Goal: Use online tool/utility: Utilize a website feature to perform a specific function

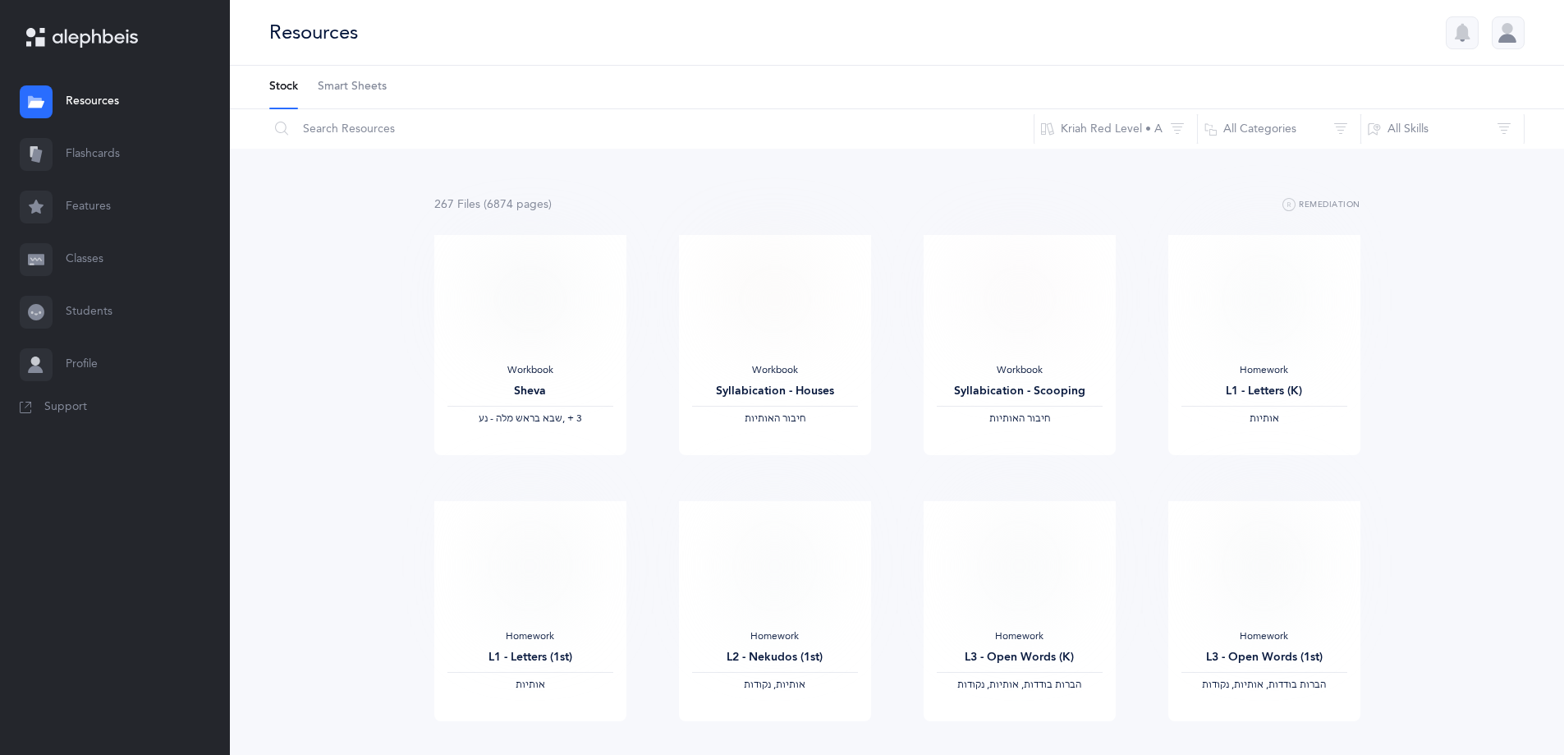
click at [112, 154] on link "Flashcards" at bounding box center [115, 154] width 230 height 53
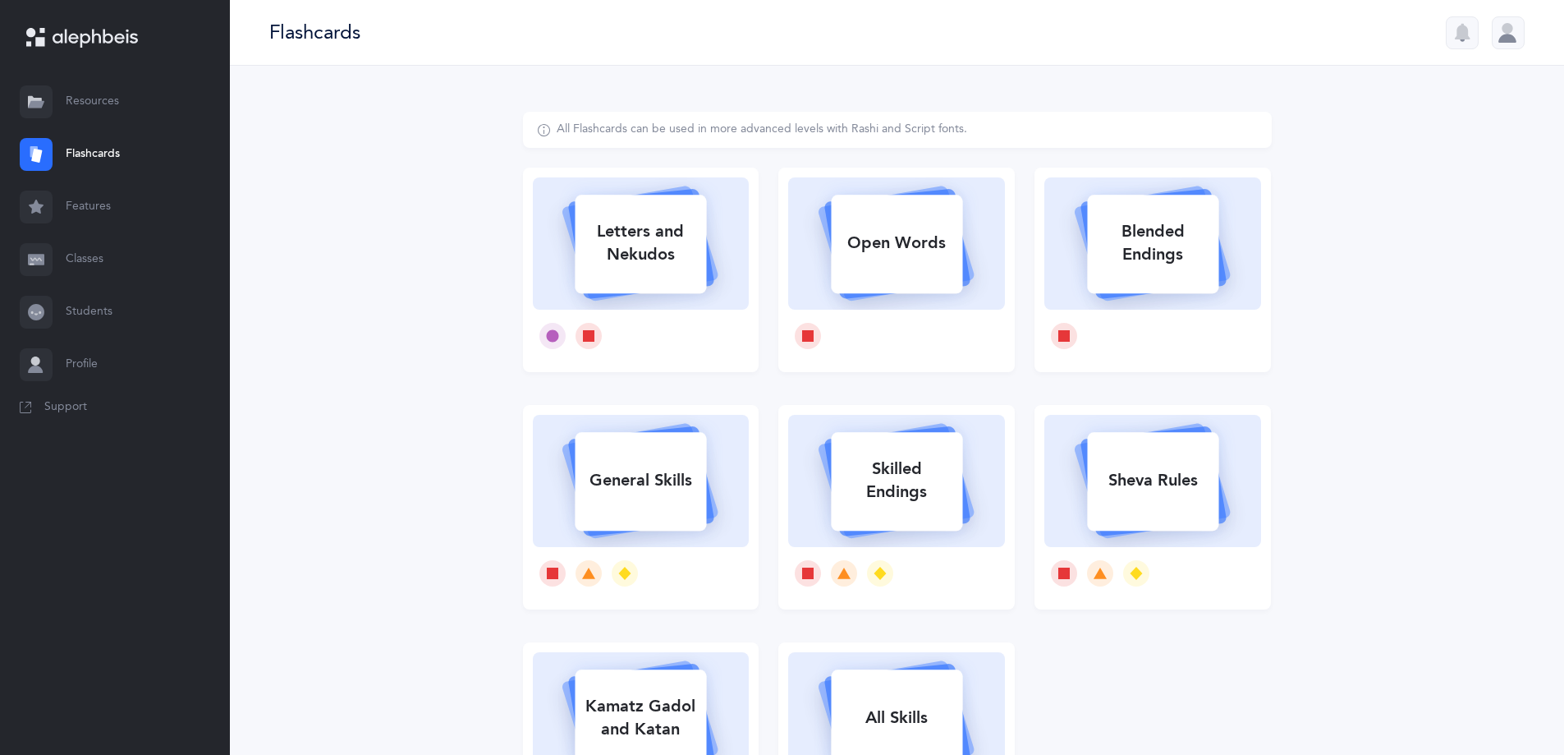
click at [683, 273] on div "Letters and Nekudos" at bounding box center [640, 243] width 131 height 66
select select "27"
select select "single"
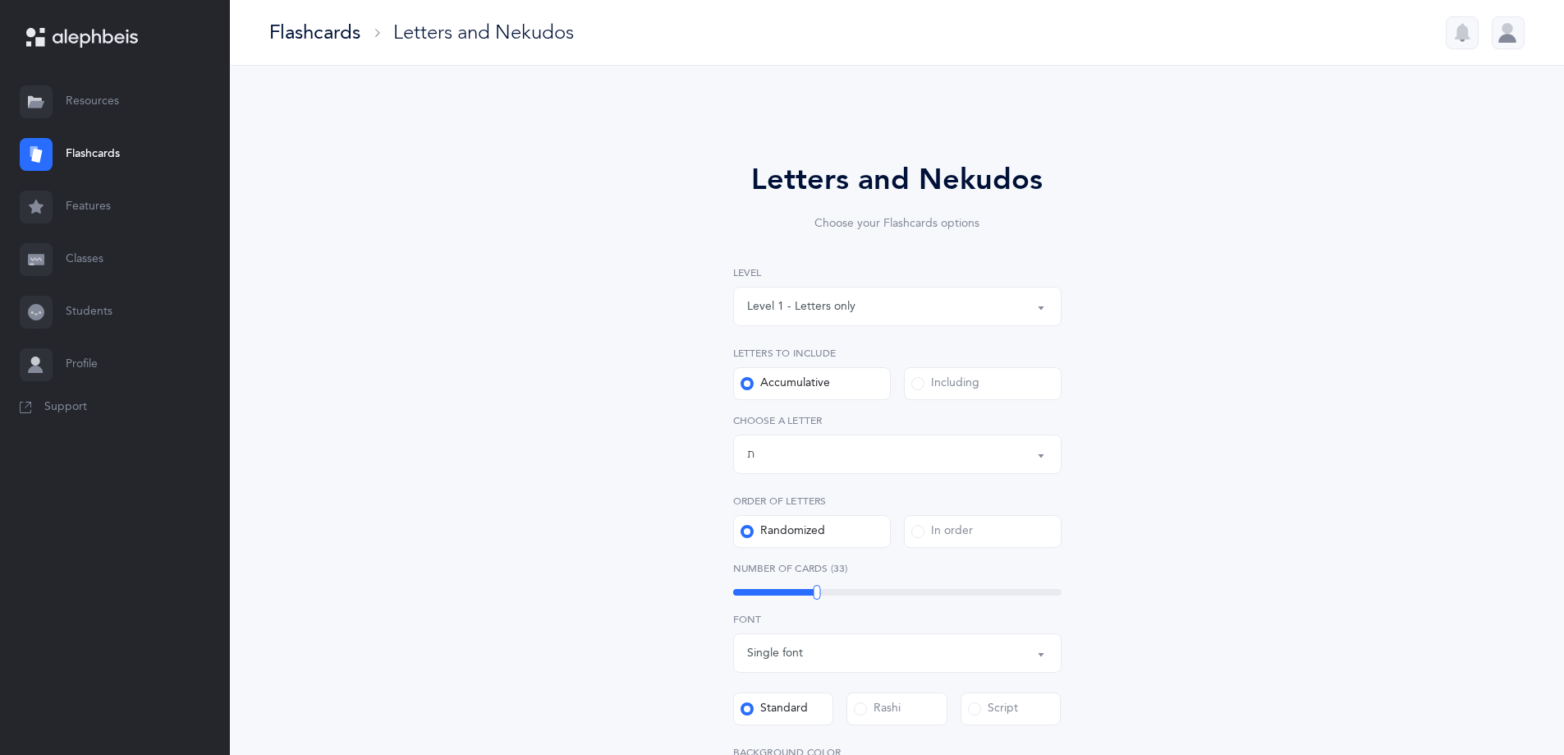
scroll to position [328, 0]
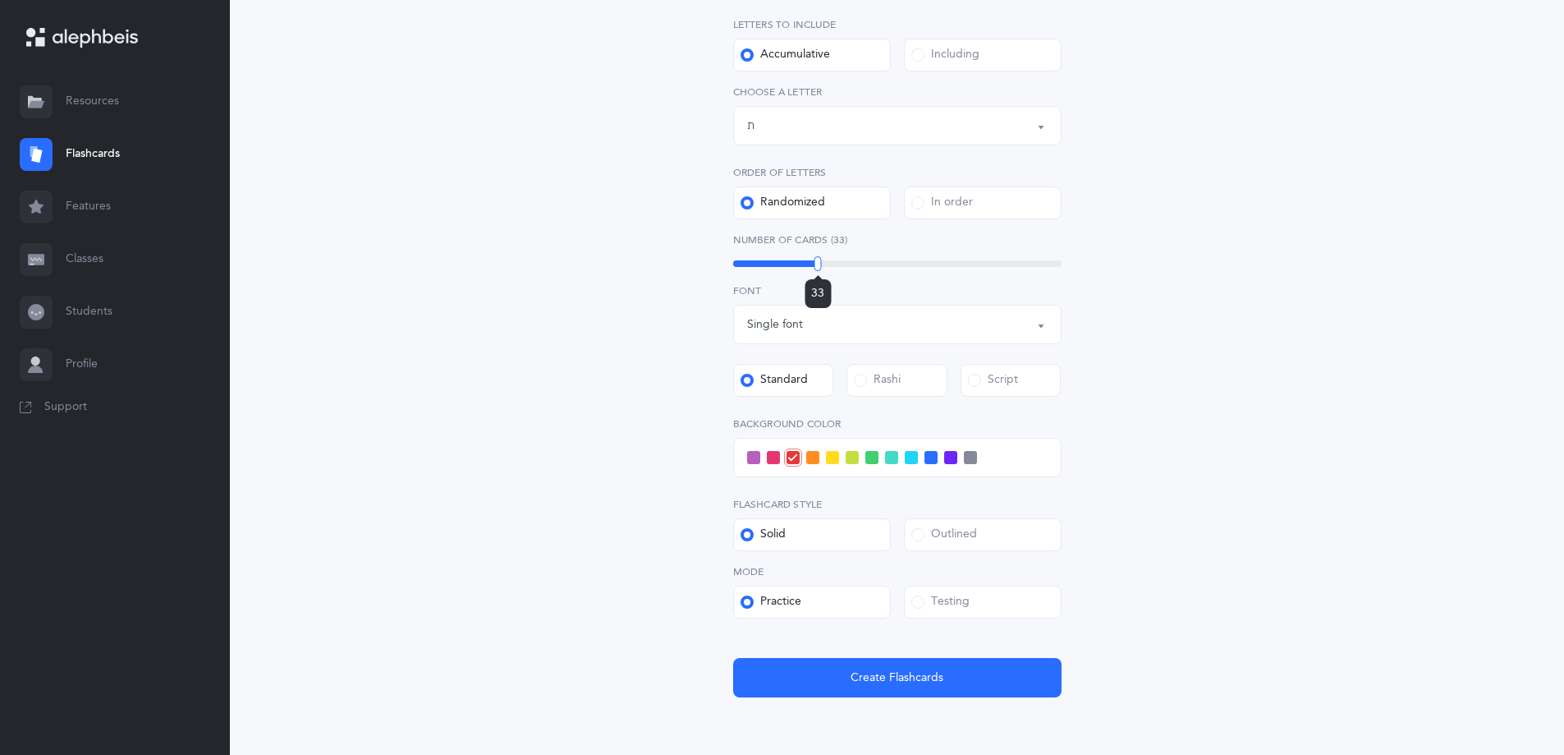
click at [818, 264] on div at bounding box center [818, 263] width 7 height 15
click at [133, 103] on link "Resources" at bounding box center [115, 102] width 230 height 53
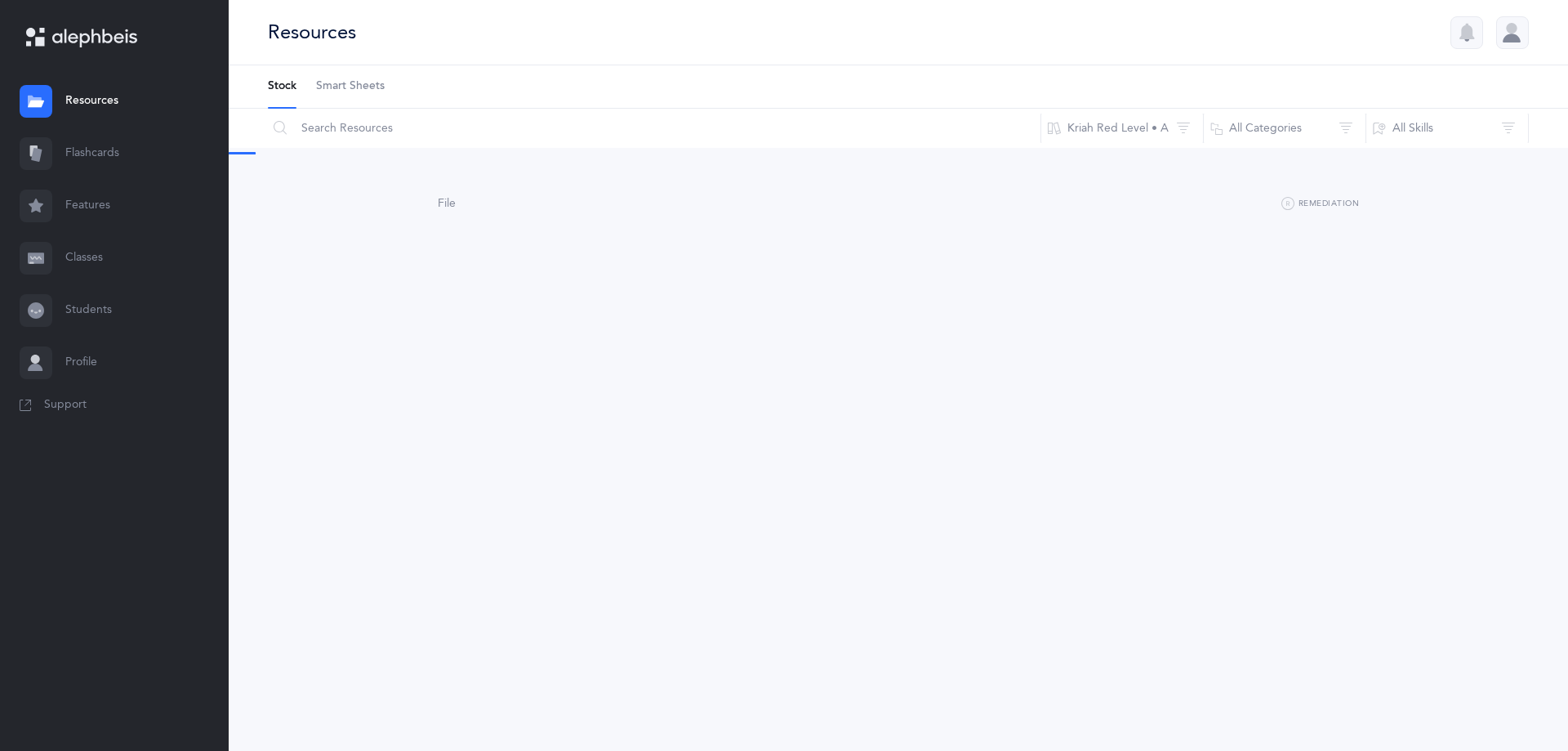
click at [31, 100] on icon at bounding box center [36, 103] width 16 height 7
click at [93, 154] on link "Flashcards" at bounding box center [114, 153] width 229 height 53
click at [34, 153] on icon at bounding box center [36, 155] width 11 height 14
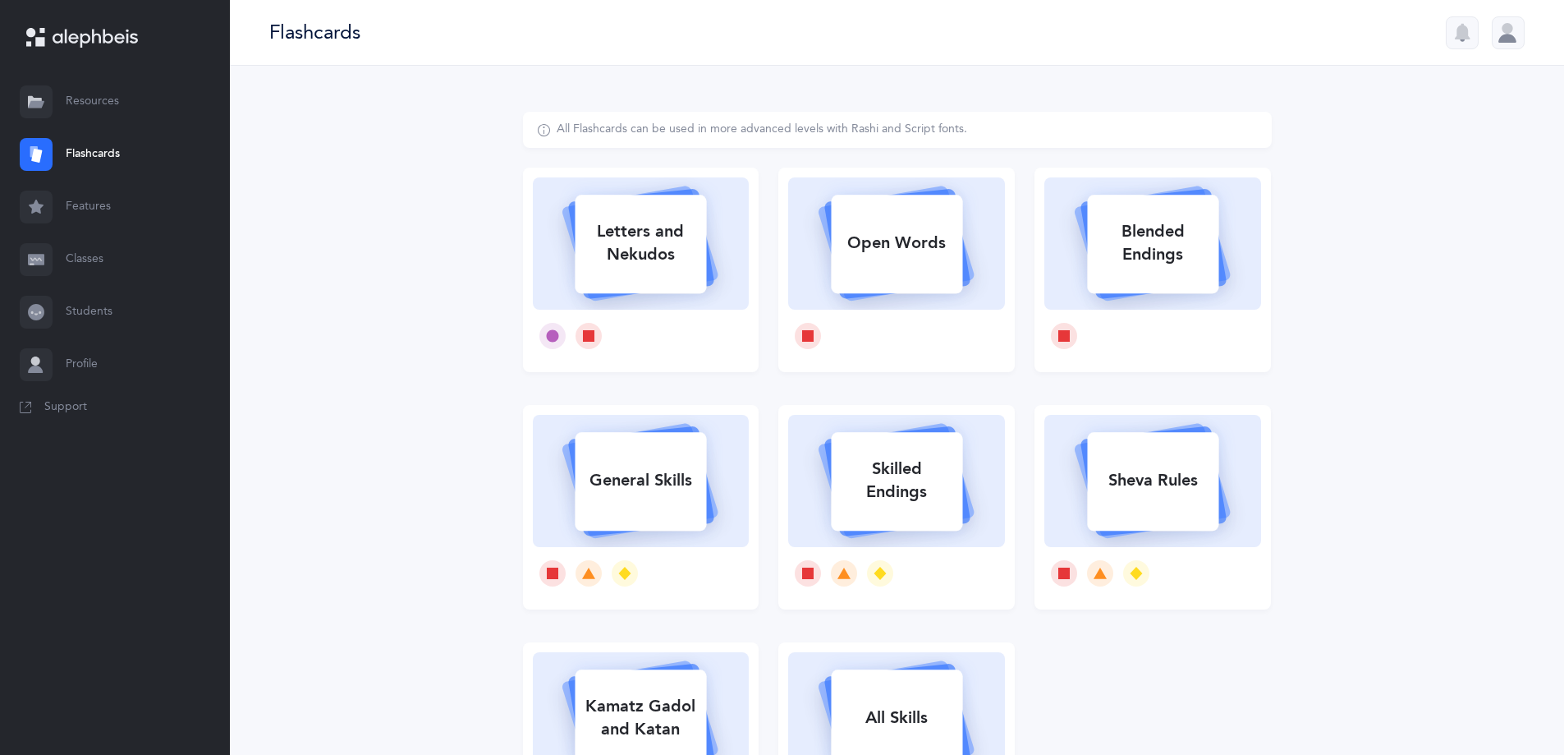
click at [708, 266] on icon at bounding box center [641, 243] width 145 height 109
select select "27"
select select "single"
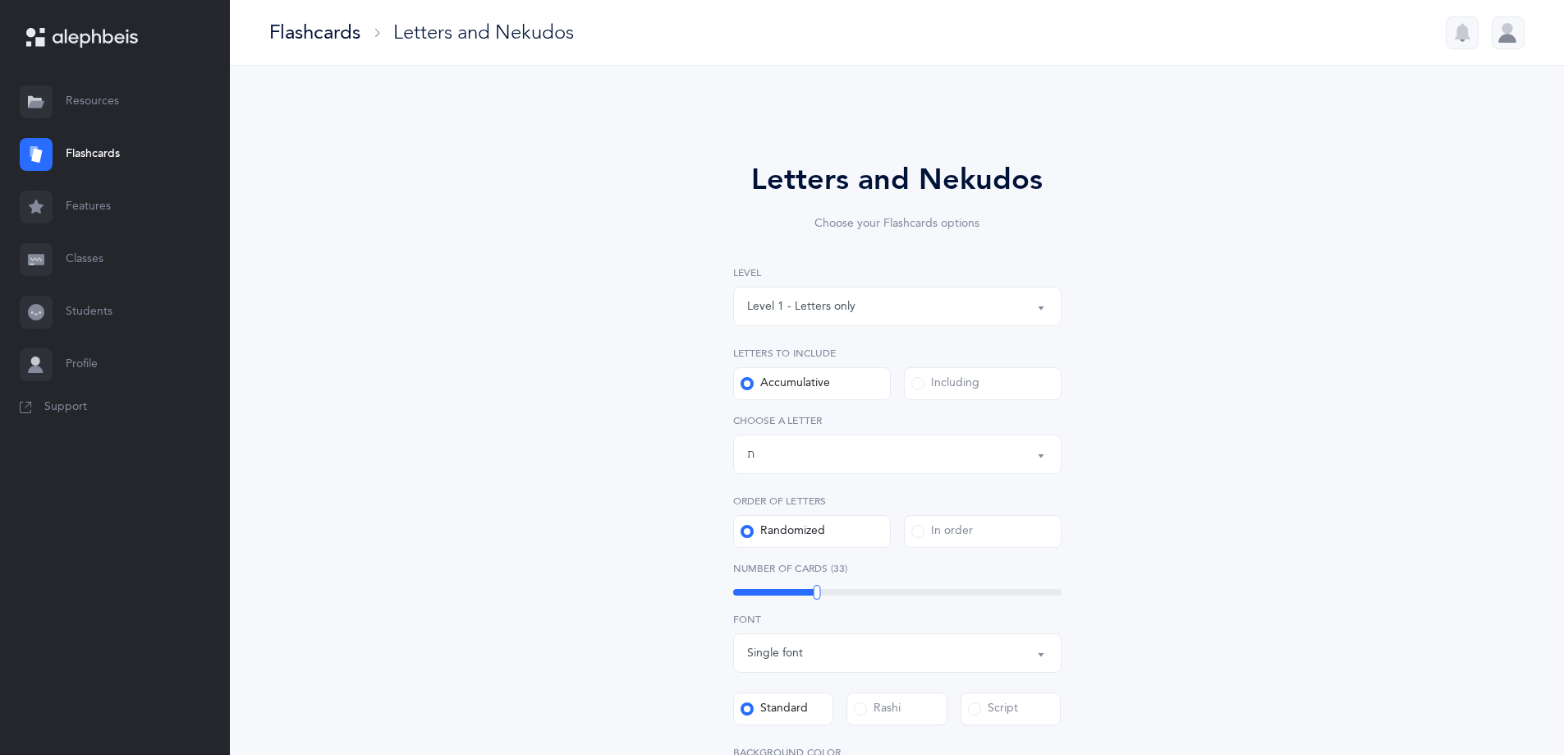
click at [870, 307] on div "Level 1 - Letters only" at bounding box center [897, 306] width 301 height 28
click at [870, 448] on span "Level 4 - Letters with [PERSON_NAME]" at bounding box center [861, 454] width 204 height 15
select select "4"
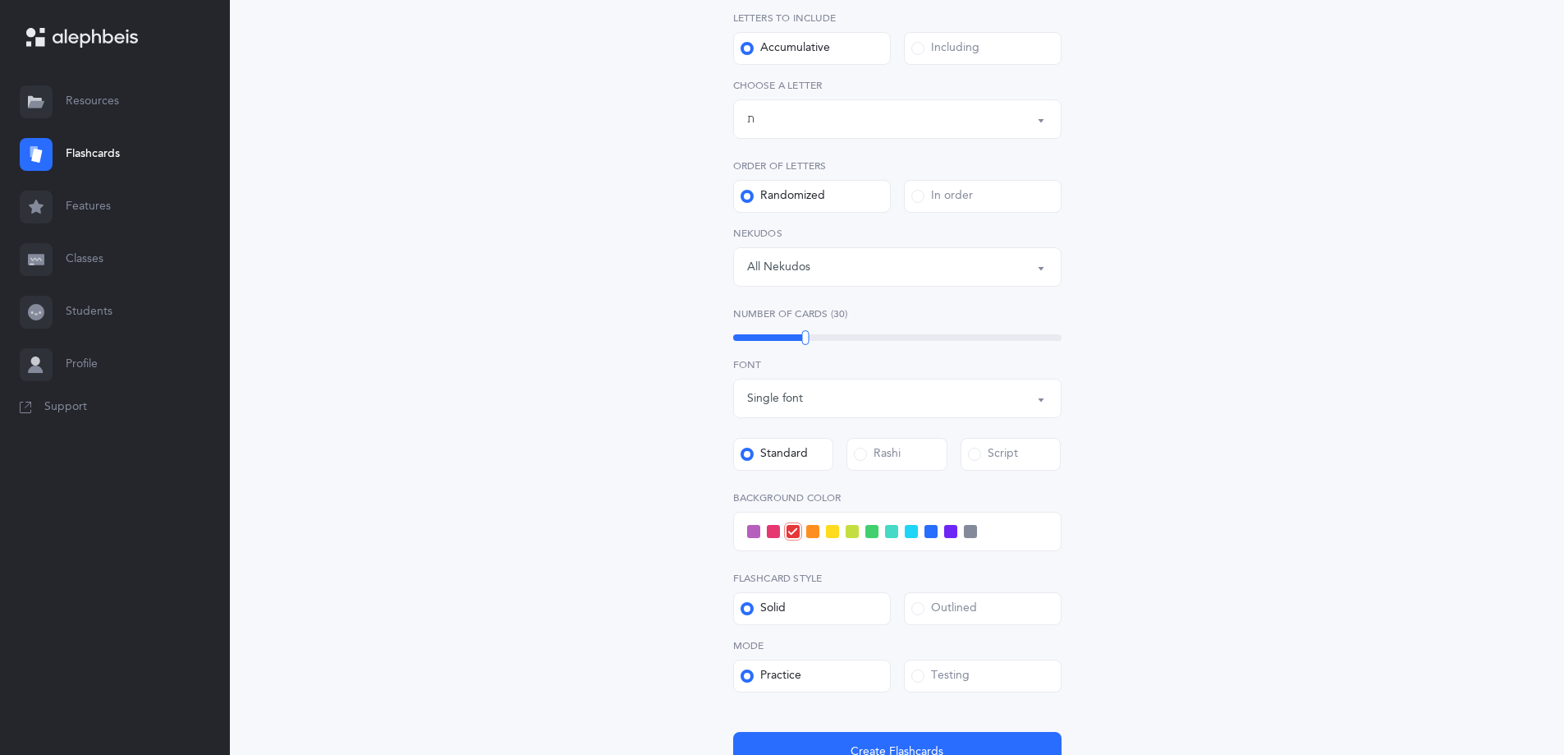
scroll to position [483, 0]
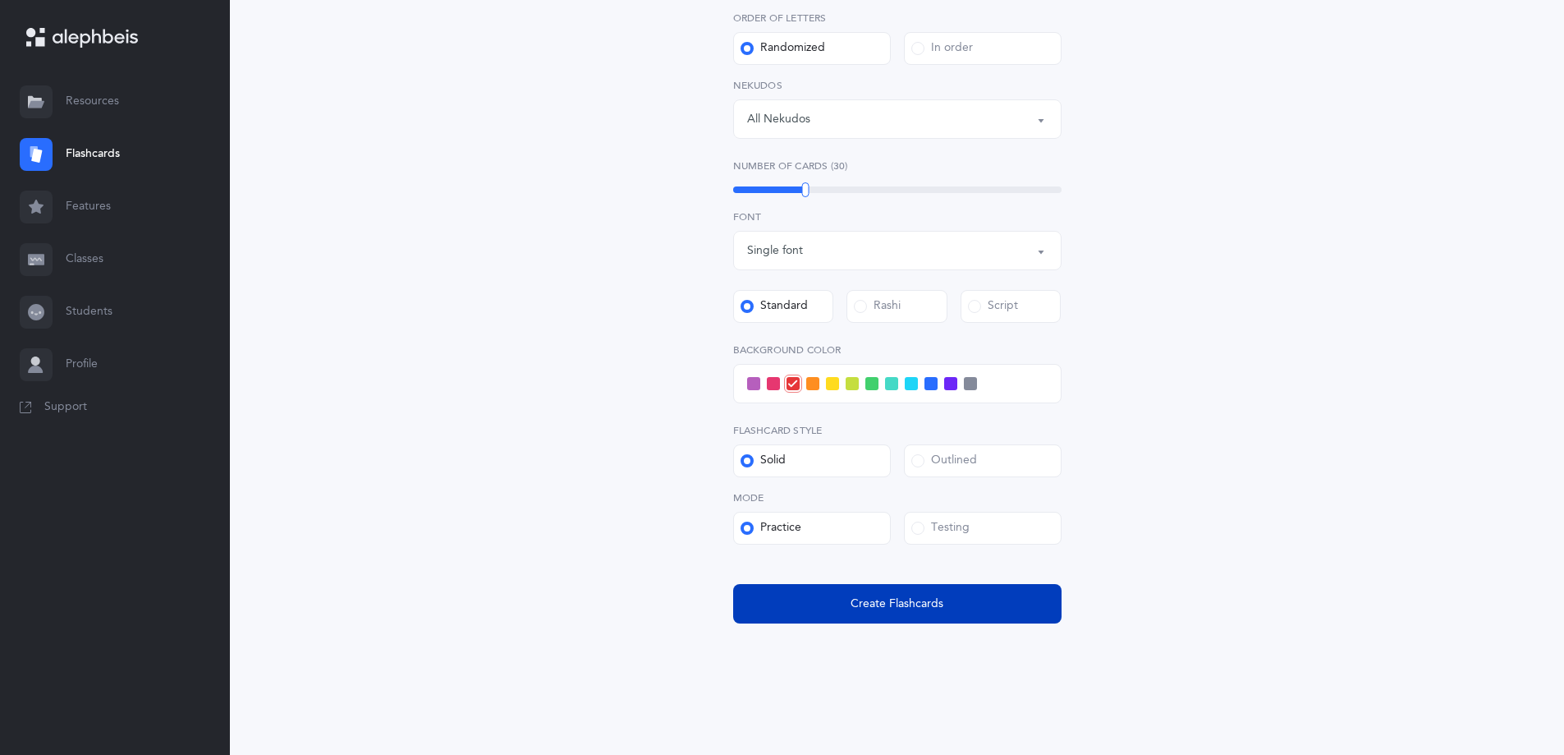
click at [906, 594] on button "Create Flashcards" at bounding box center [897, 603] width 328 height 39
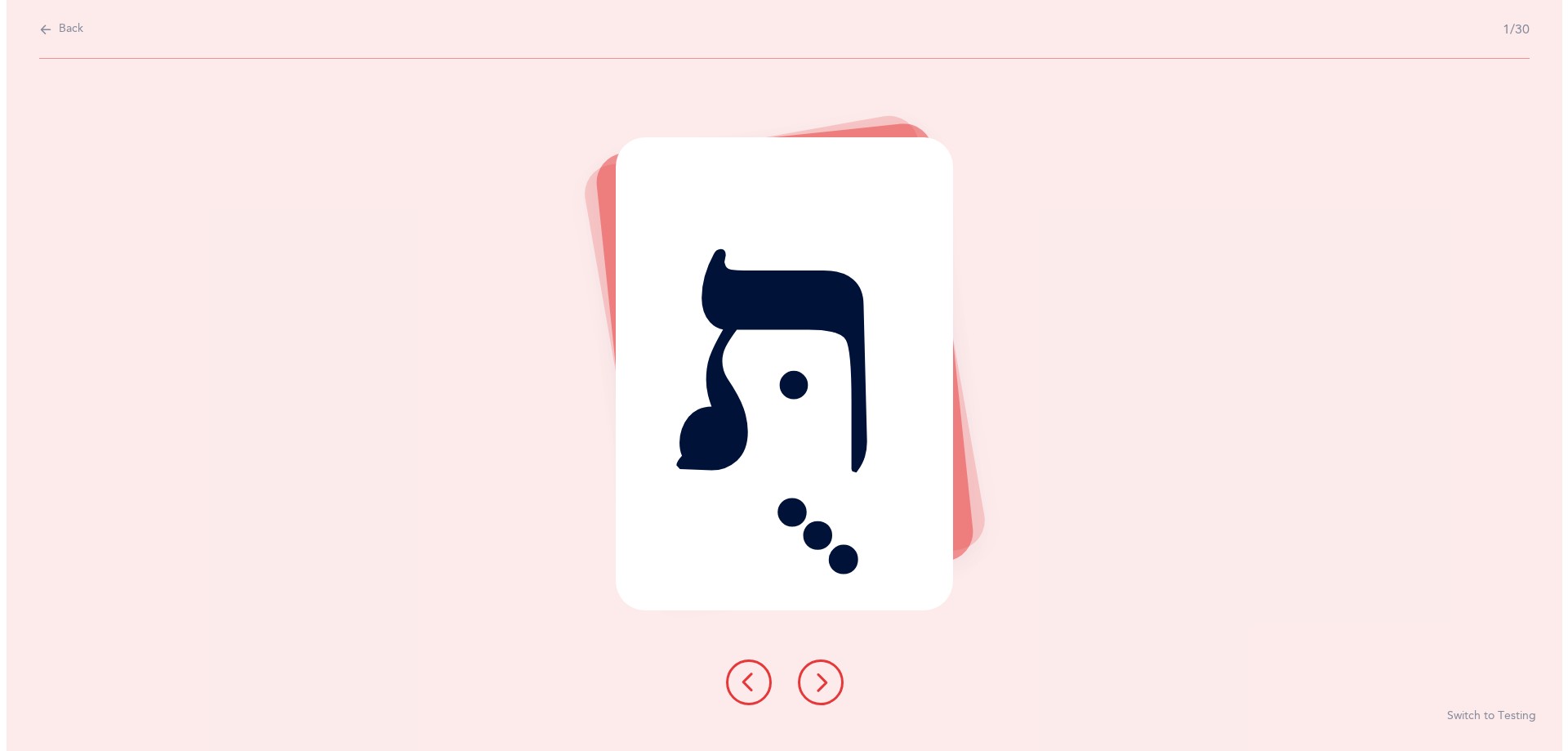
scroll to position [0, 0]
click at [822, 686] on icon at bounding box center [820, 682] width 20 height 20
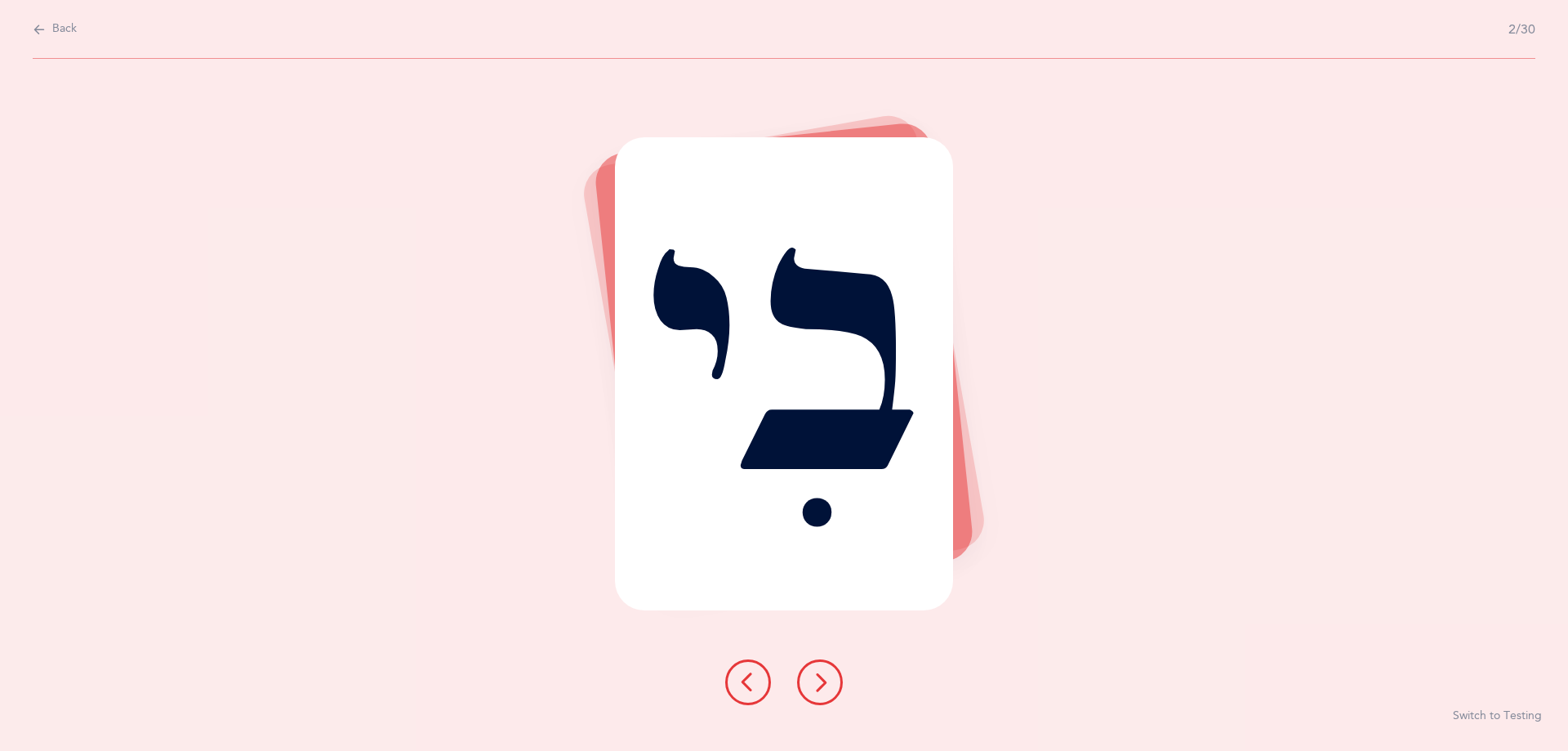
click at [816, 680] on icon at bounding box center [820, 682] width 20 height 20
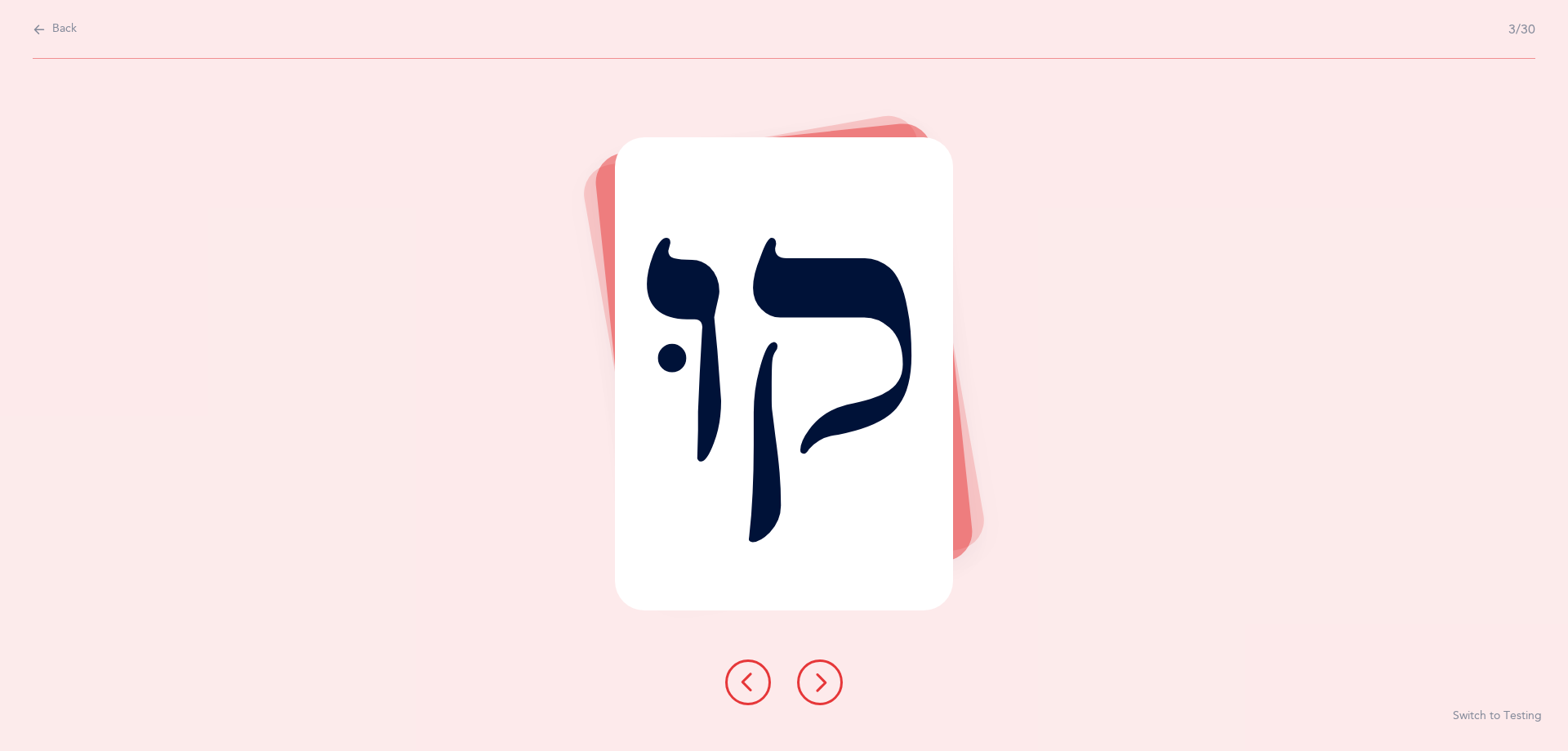
click at [813, 670] on button at bounding box center [819, 682] width 46 height 46
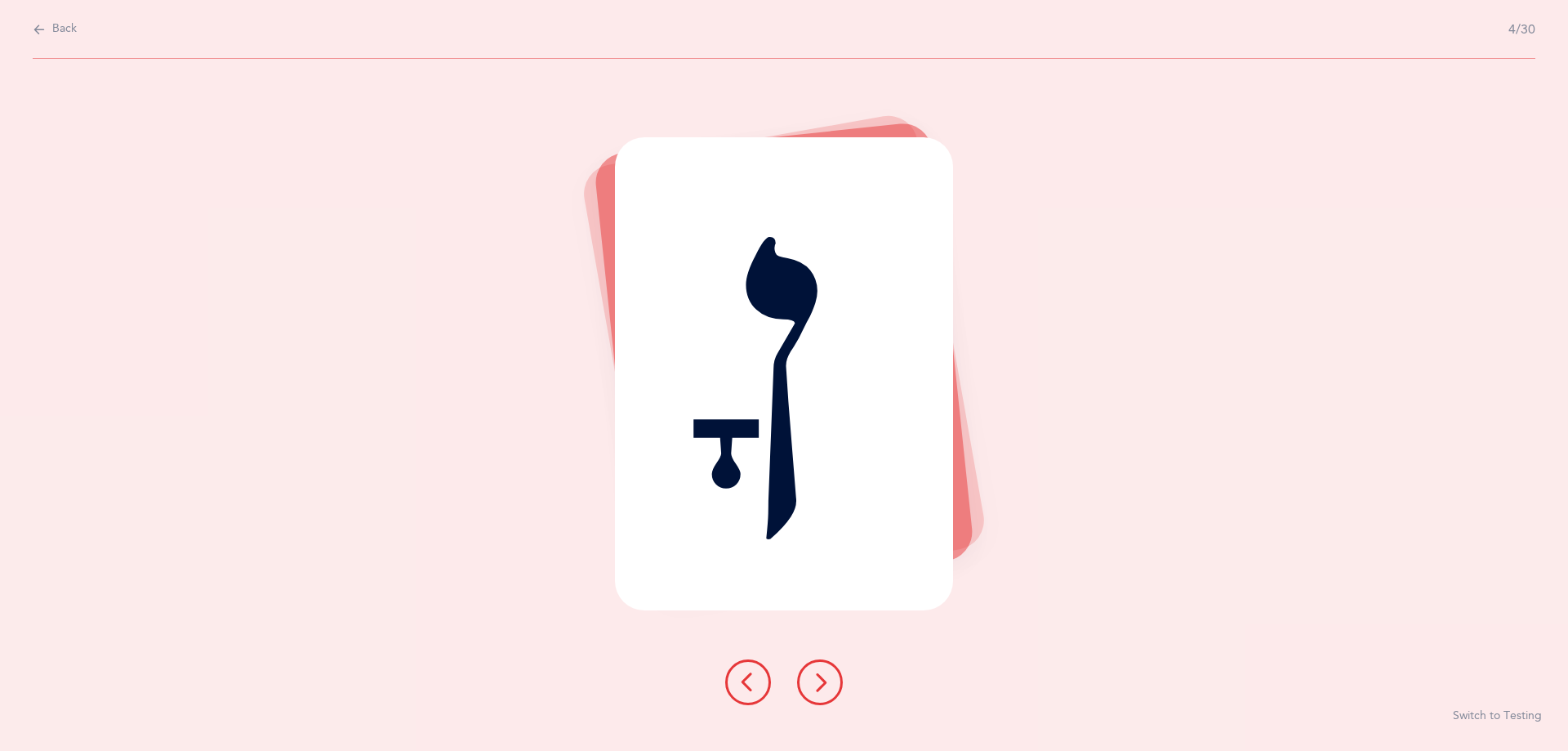
click at [837, 674] on button at bounding box center [819, 682] width 46 height 46
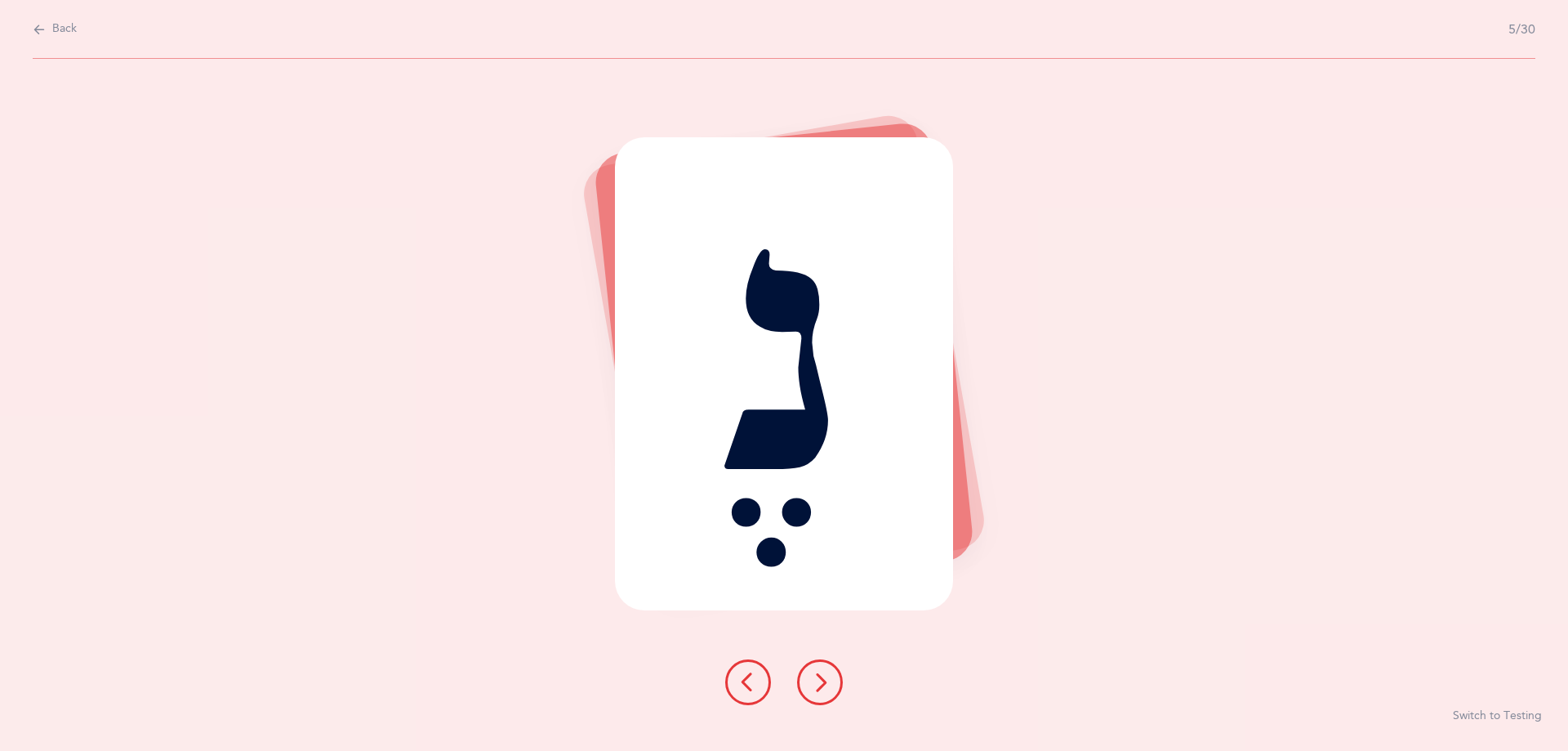
click at [832, 656] on div "נֶ Switch to Testing" at bounding box center [784, 405] width 1568 height 692
click at [833, 693] on button at bounding box center [819, 682] width 46 height 46
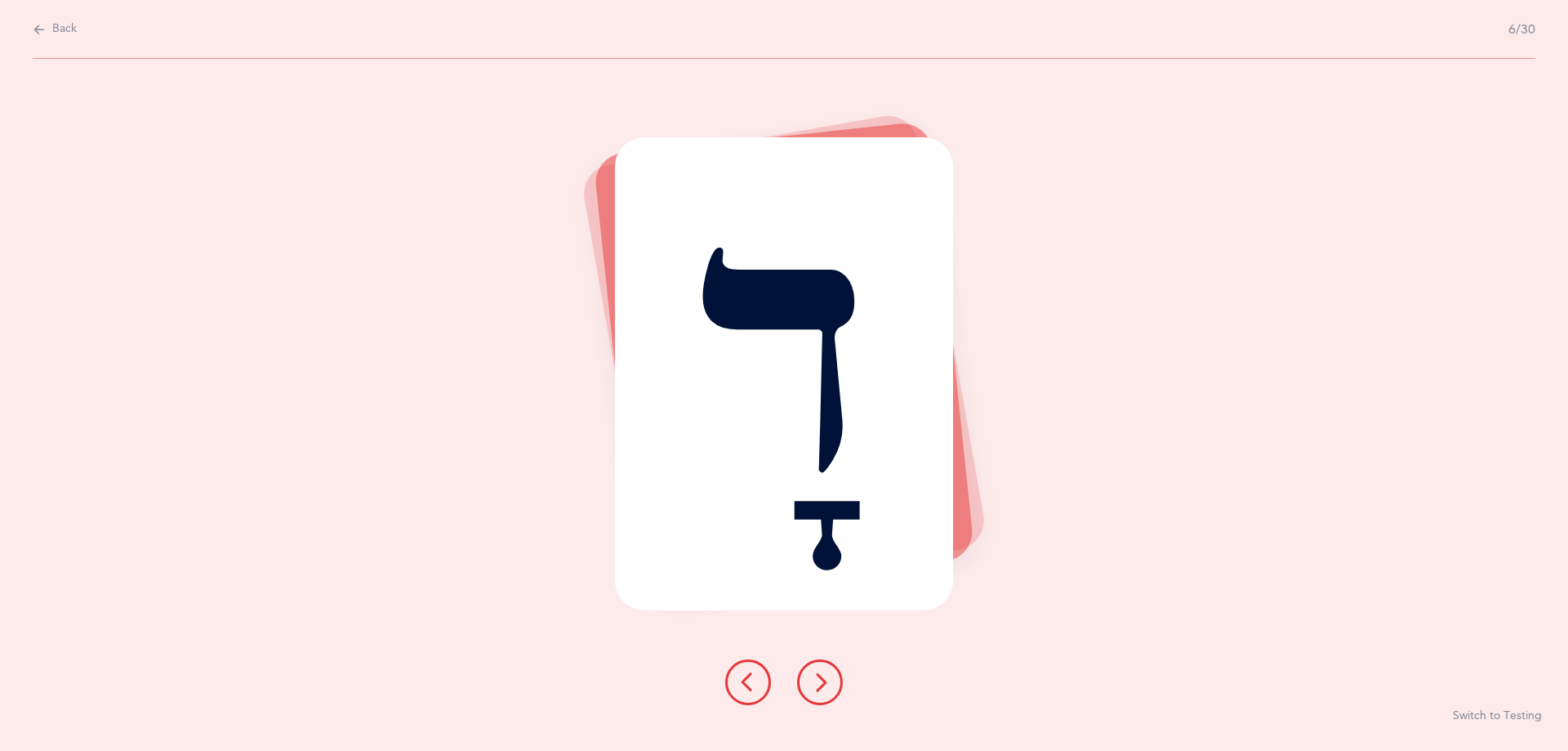
click at [826, 692] on button at bounding box center [819, 682] width 46 height 46
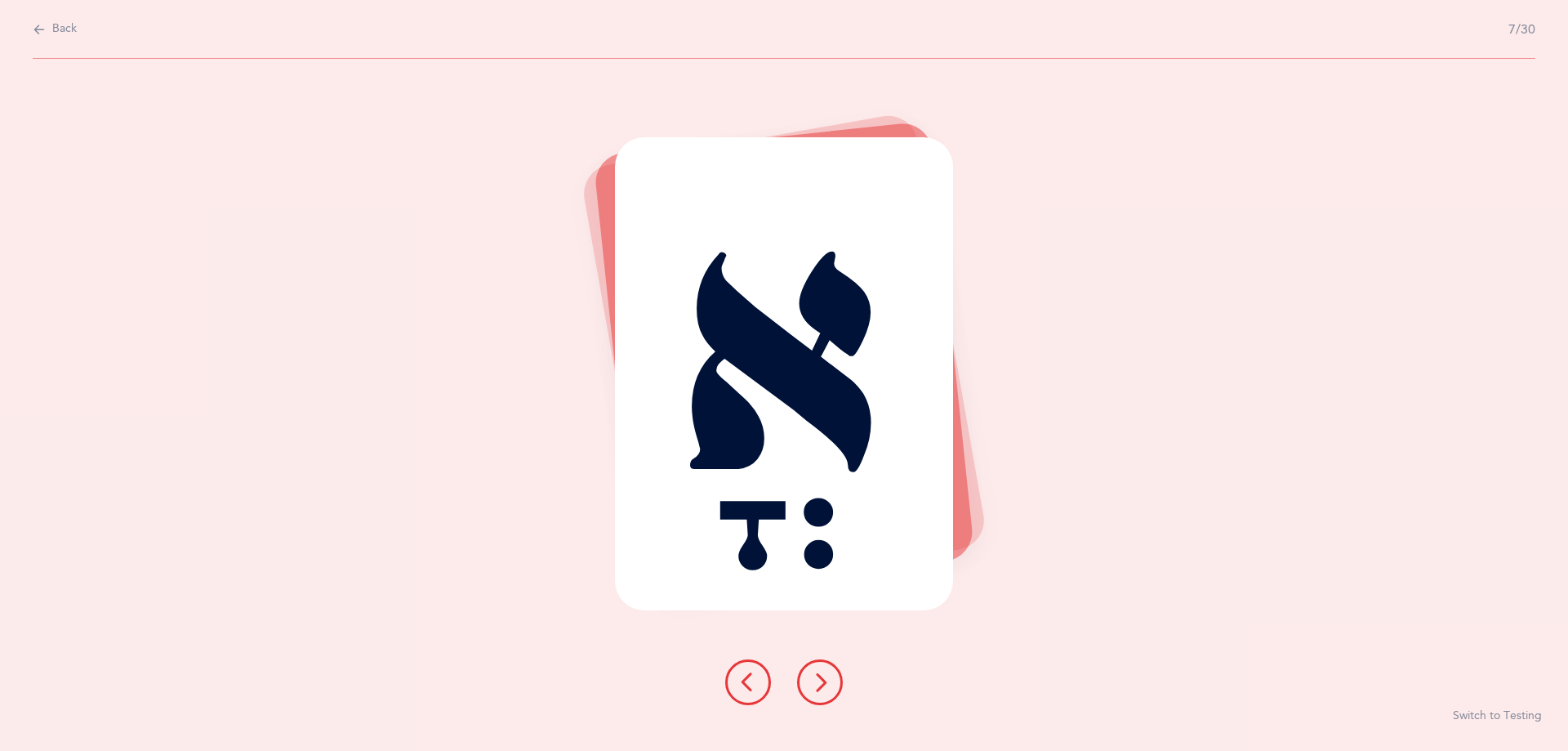
click at [821, 692] on button at bounding box center [819, 682] width 46 height 46
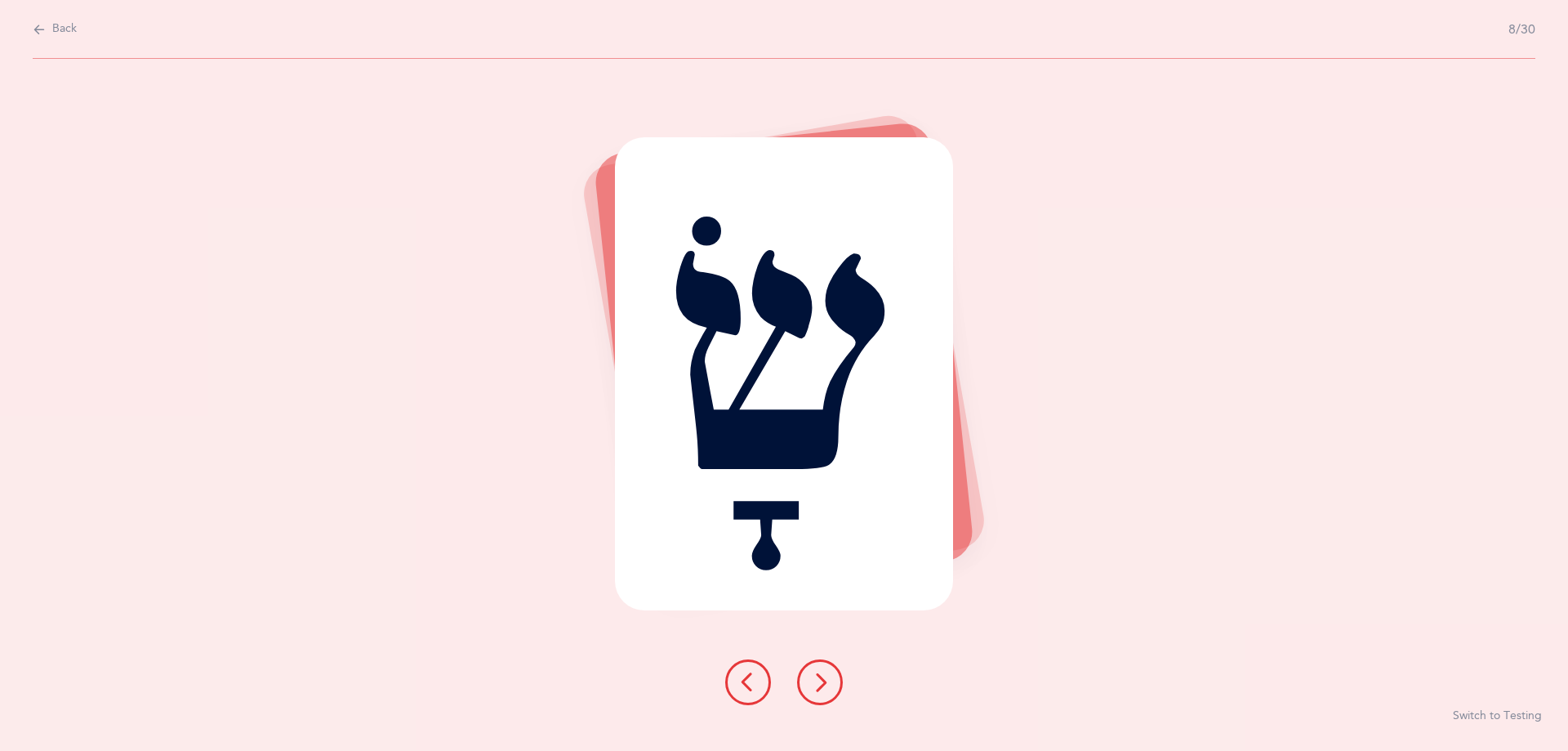
click at [814, 678] on icon at bounding box center [820, 682] width 20 height 20
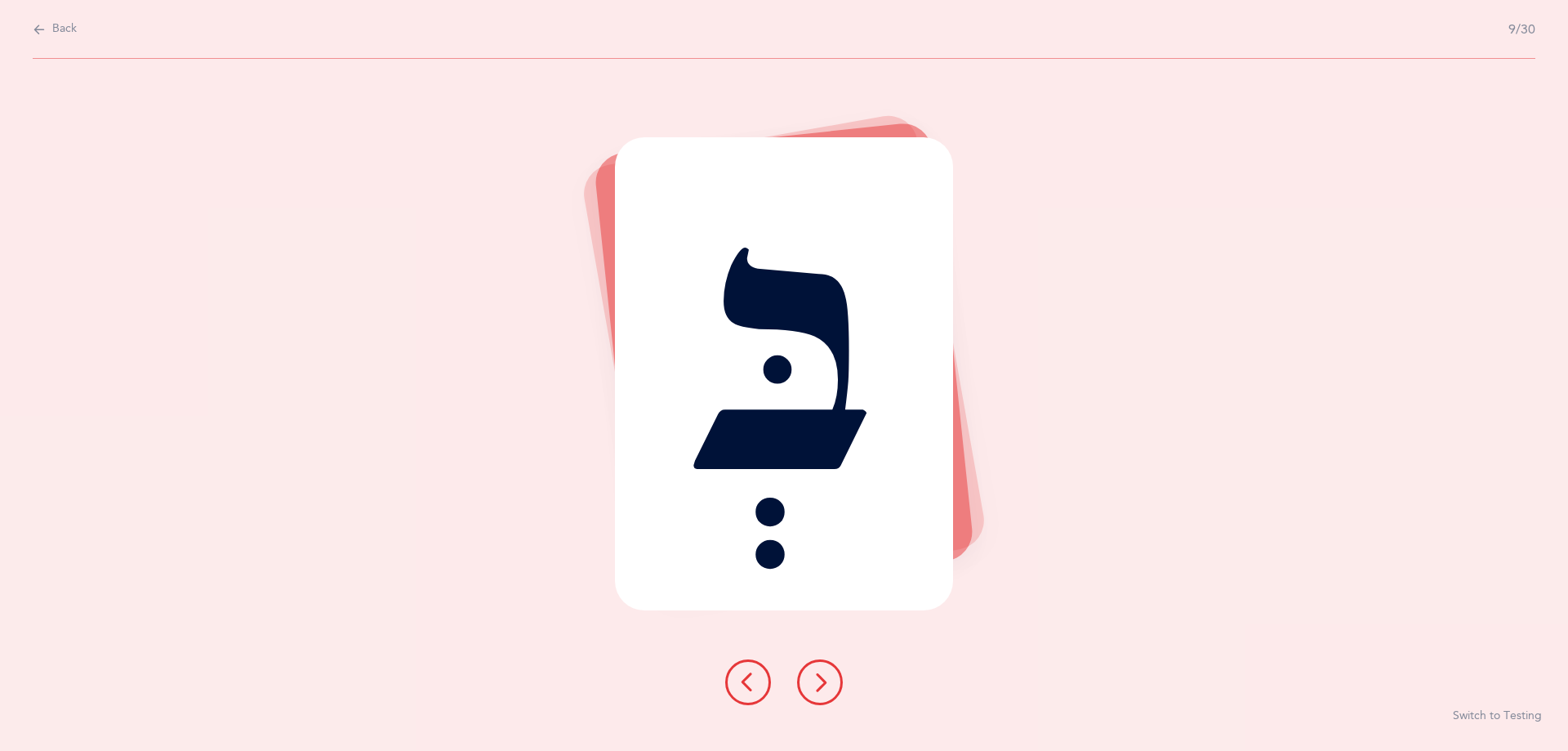
click at [814, 673] on icon at bounding box center [820, 682] width 20 height 20
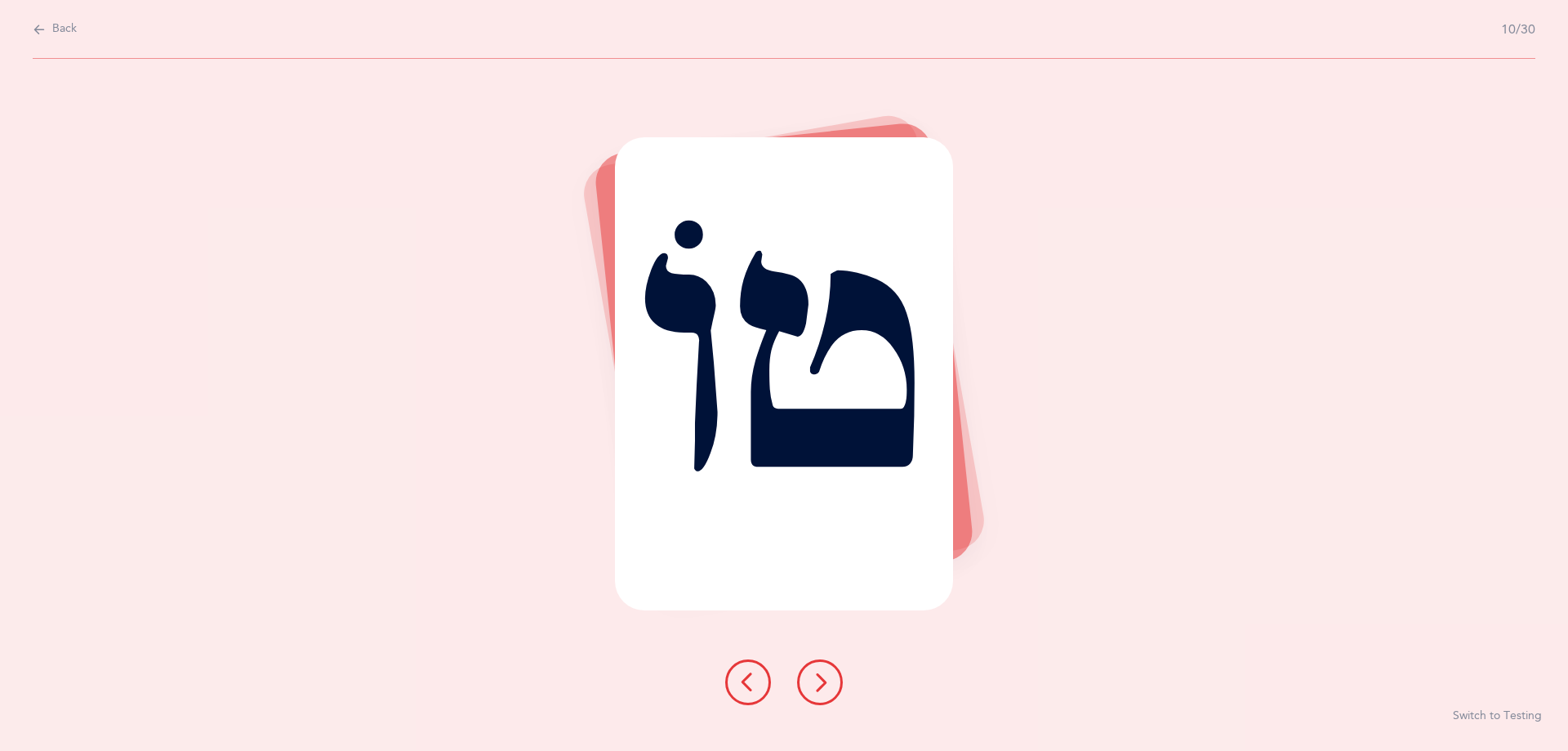
click at [832, 687] on button at bounding box center [819, 682] width 46 height 46
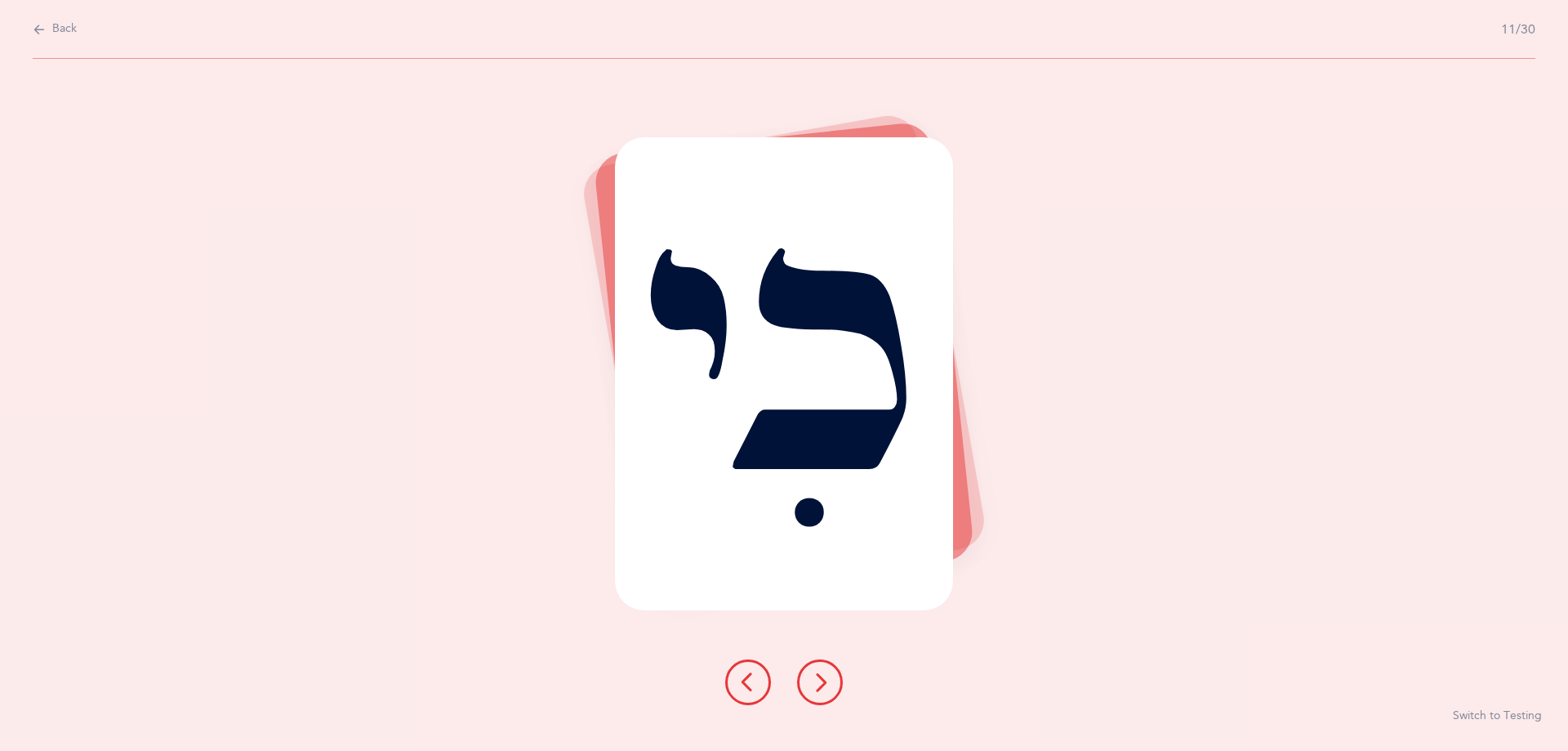
click at [832, 687] on button at bounding box center [819, 682] width 46 height 46
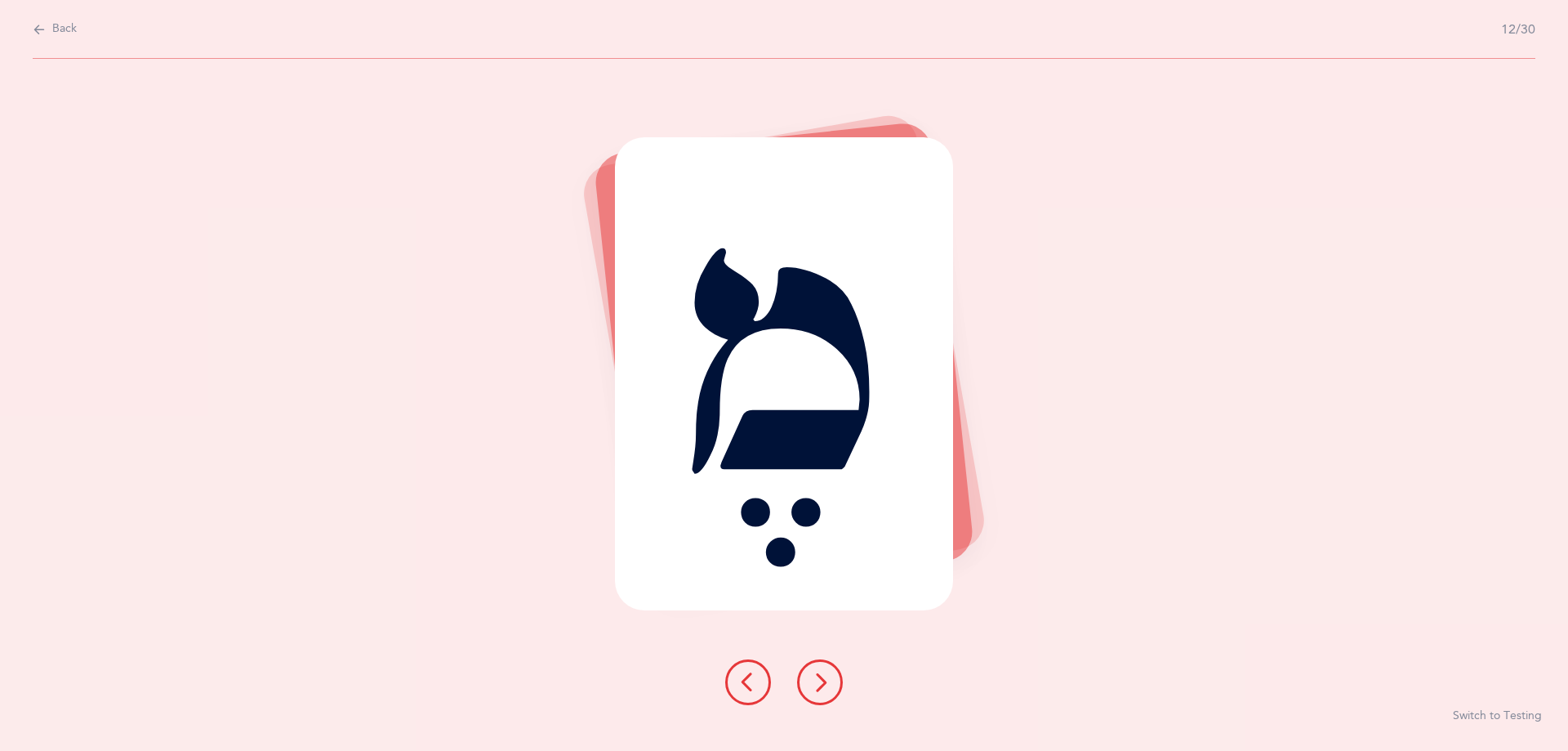
click at [832, 687] on button at bounding box center [819, 682] width 46 height 46
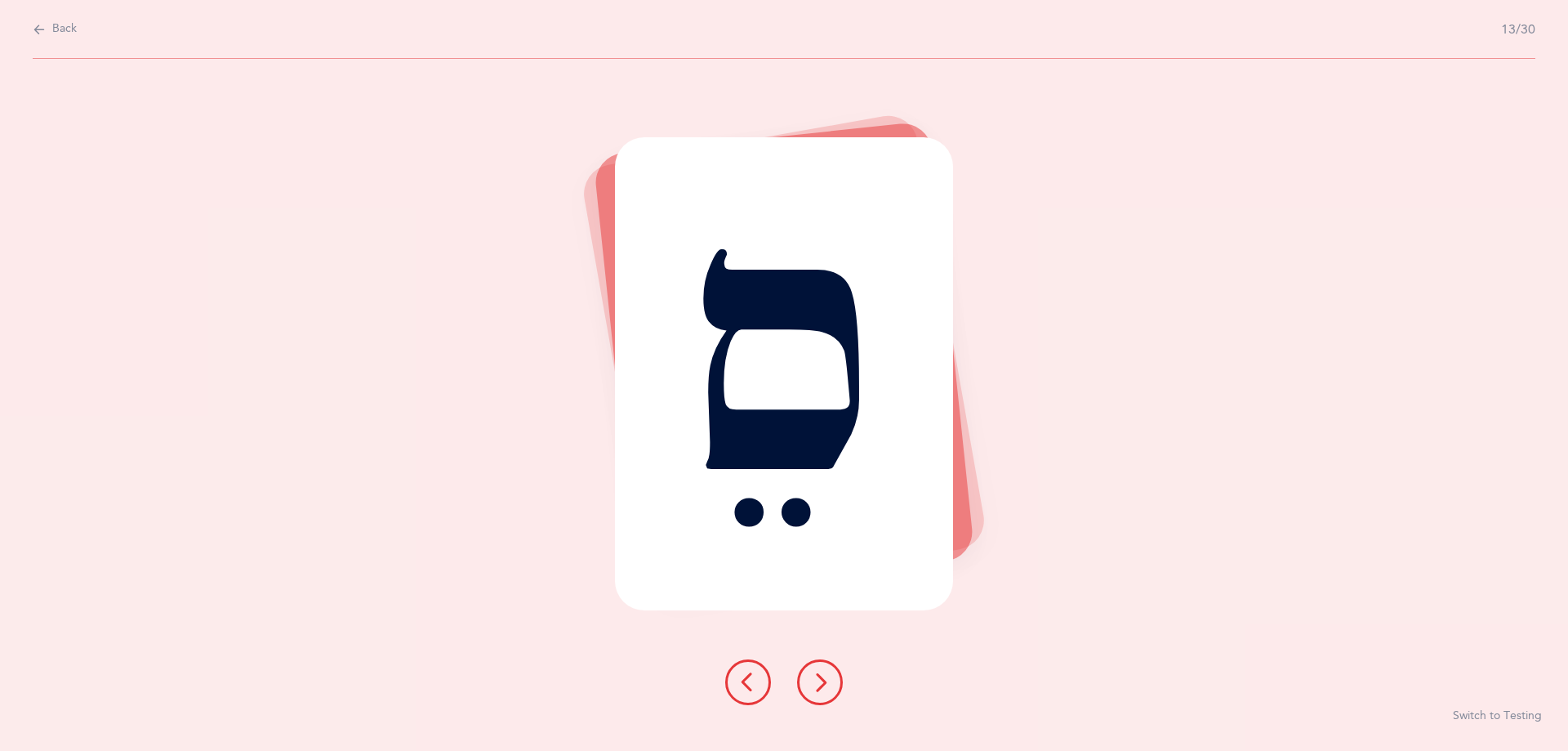
click at [832, 687] on button at bounding box center [819, 682] width 46 height 46
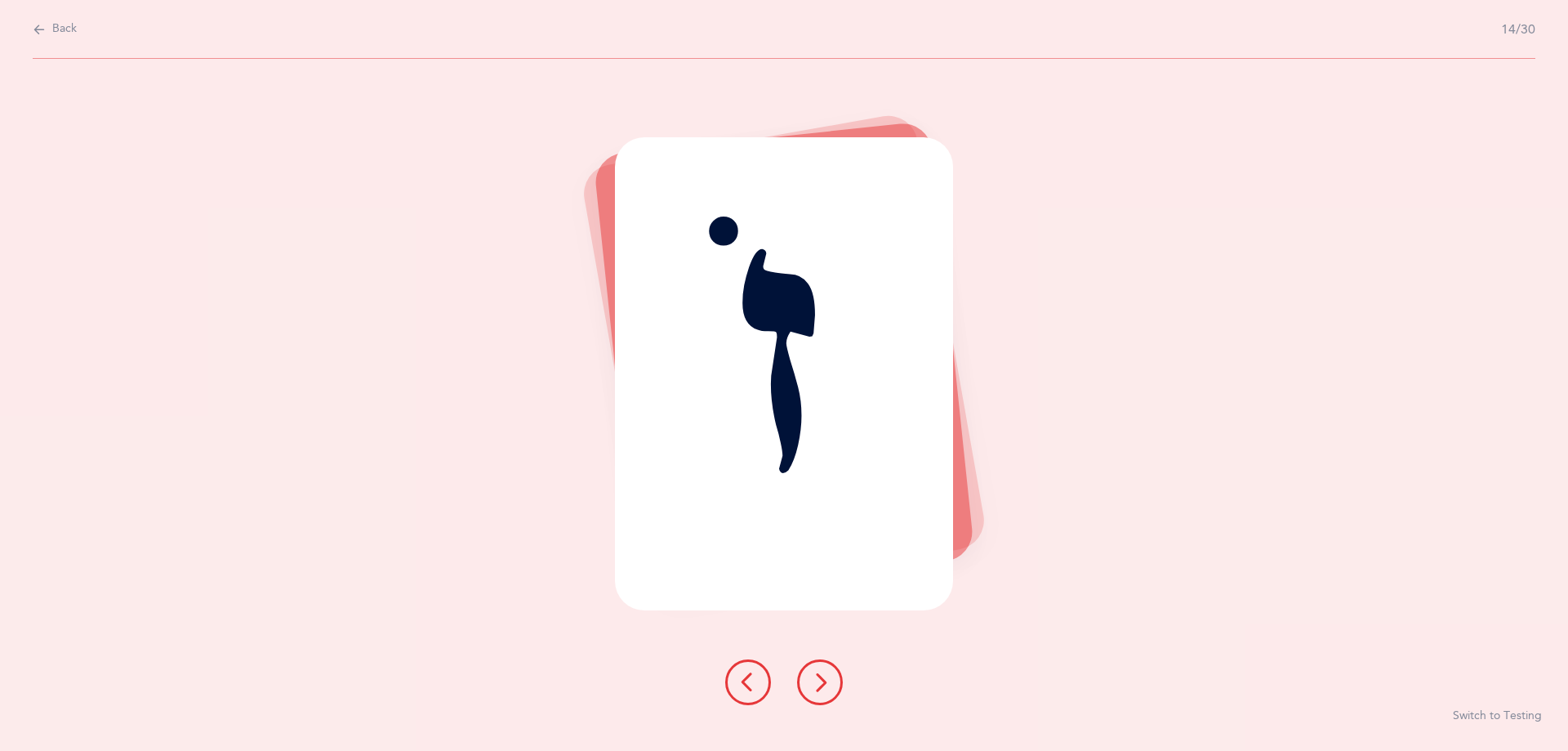
click at [741, 680] on icon at bounding box center [748, 682] width 20 height 20
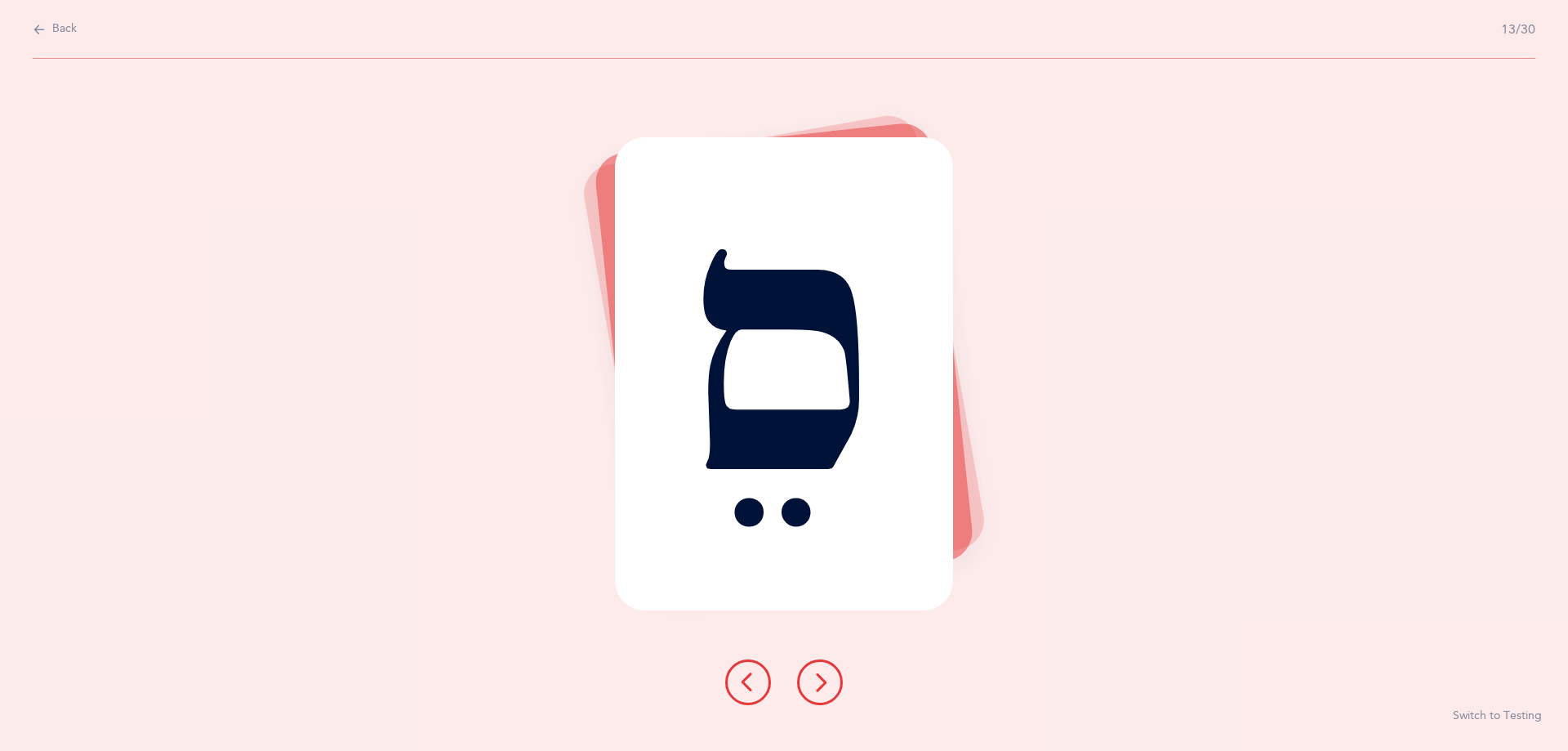
click at [837, 681] on button at bounding box center [819, 682] width 46 height 46
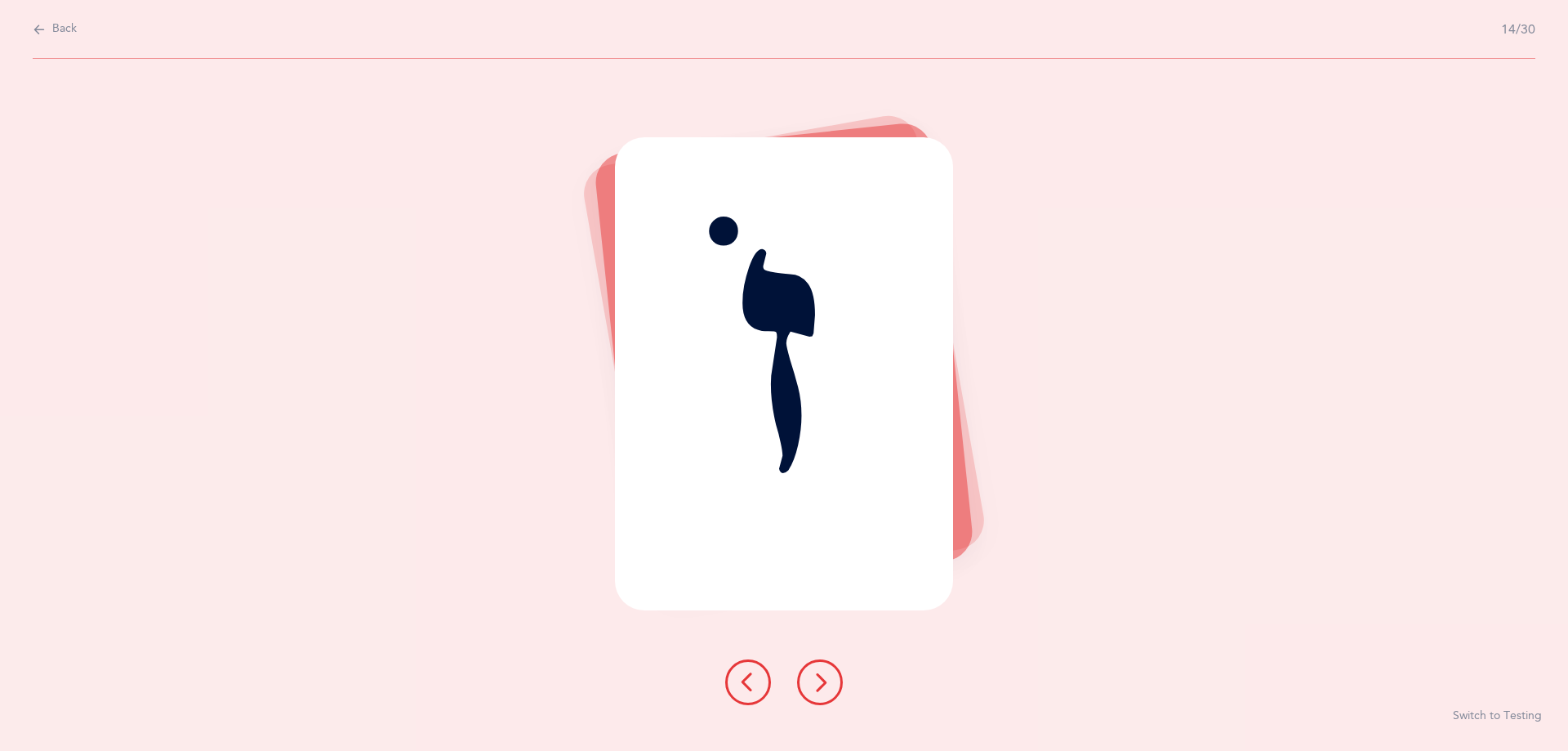
click at [837, 681] on button at bounding box center [819, 682] width 46 height 46
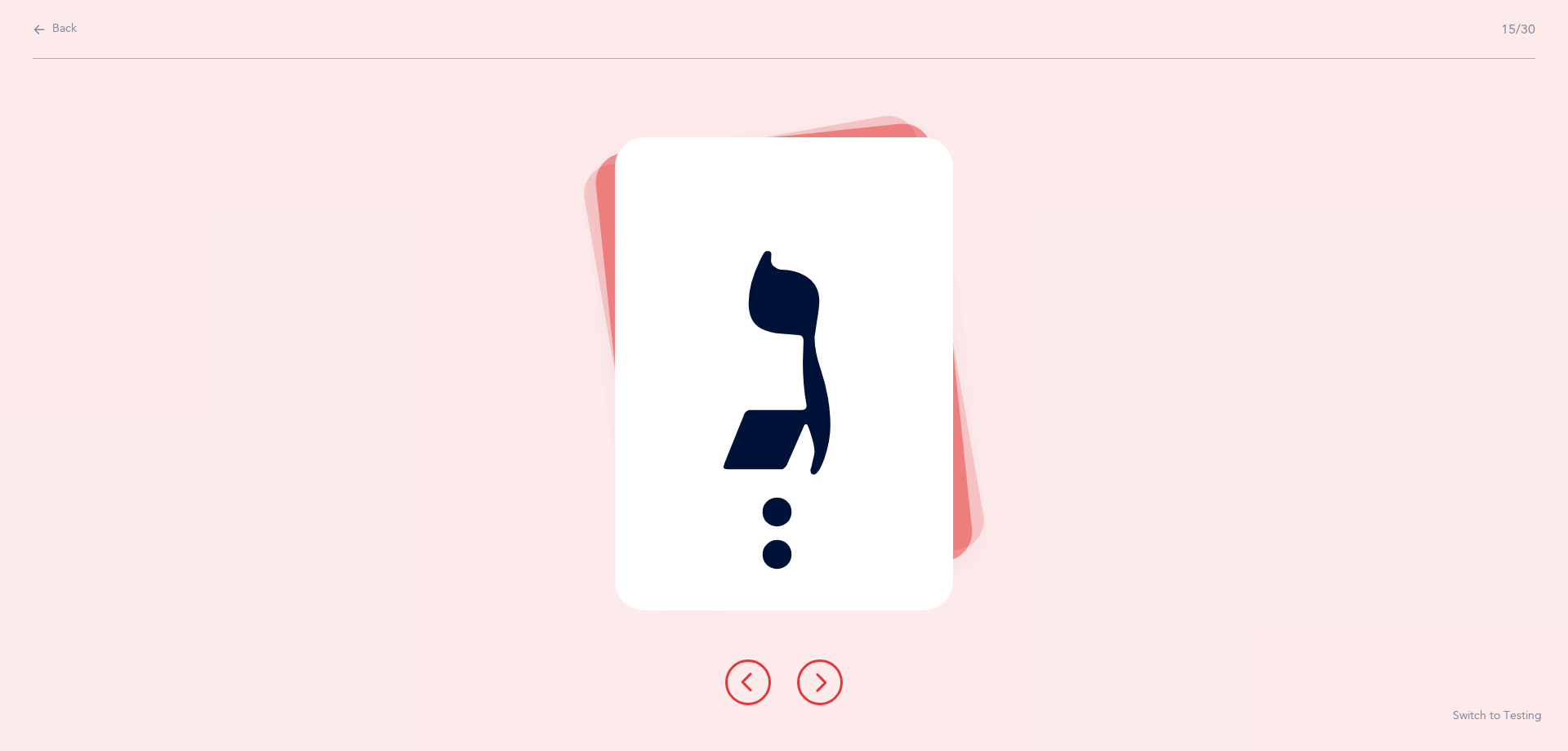
click at [833, 681] on button at bounding box center [819, 682] width 46 height 46
